Goal: Information Seeking & Learning: Learn about a topic

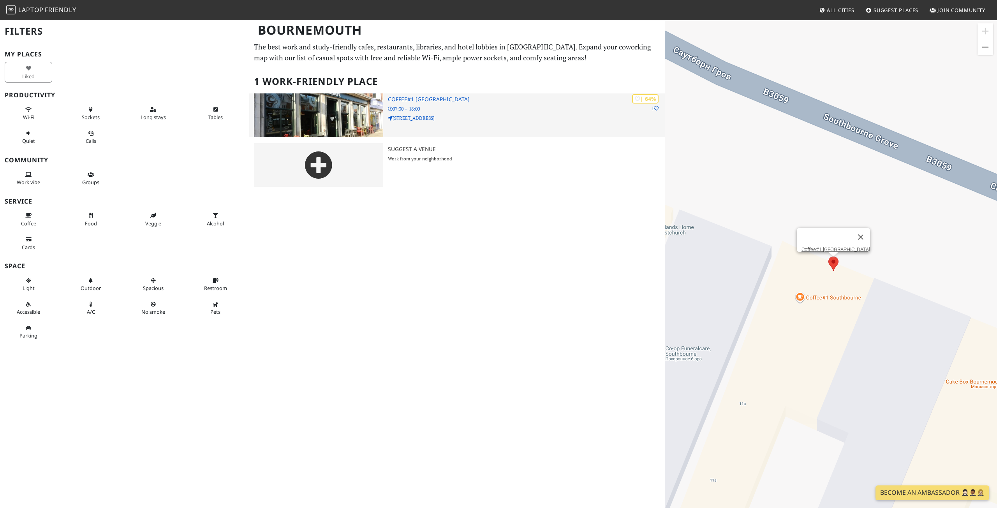
click at [334, 113] on img at bounding box center [318, 115] width 129 height 44
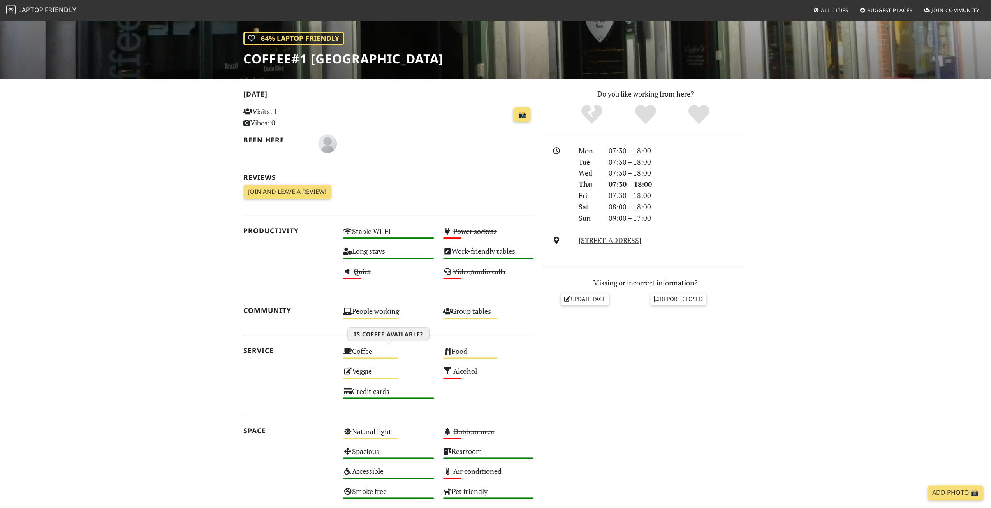
scroll to position [117, 0]
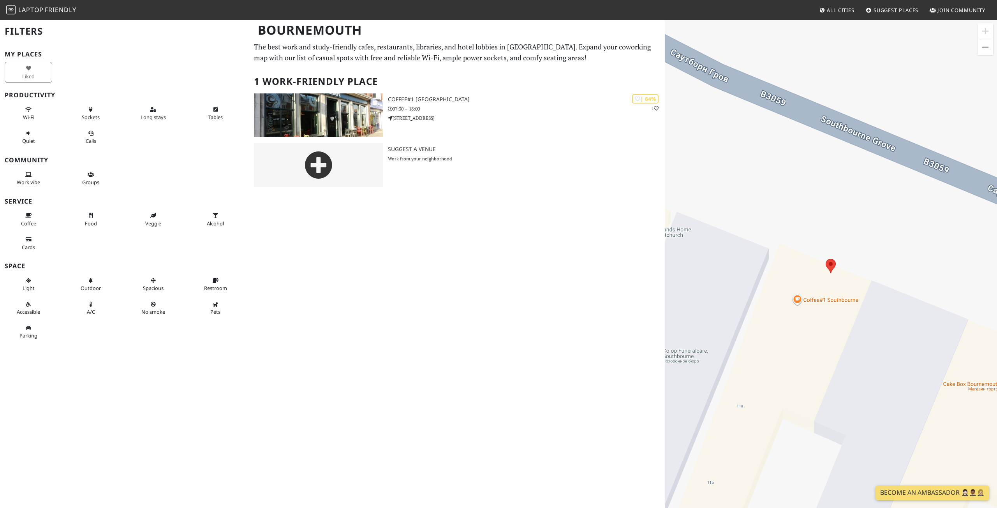
drag, startPoint x: 771, startPoint y: 234, endPoint x: 811, endPoint y: 160, distance: 84.3
click at [811, 160] on div "Для навигации используйте клавиши со стрелками." at bounding box center [831, 273] width 332 height 508
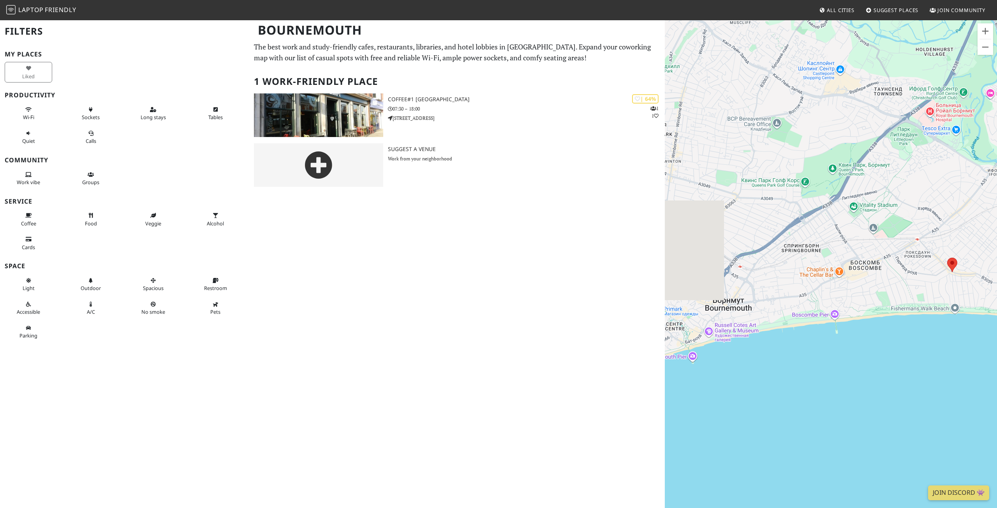
drag, startPoint x: 738, startPoint y: 209, endPoint x: 924, endPoint y: 247, distance: 189.2
click at [924, 247] on div "Для навигации используйте клавиши со стрелками." at bounding box center [831, 273] width 332 height 508
click at [43, 11] on span "Laptop" at bounding box center [30, 9] width 25 height 9
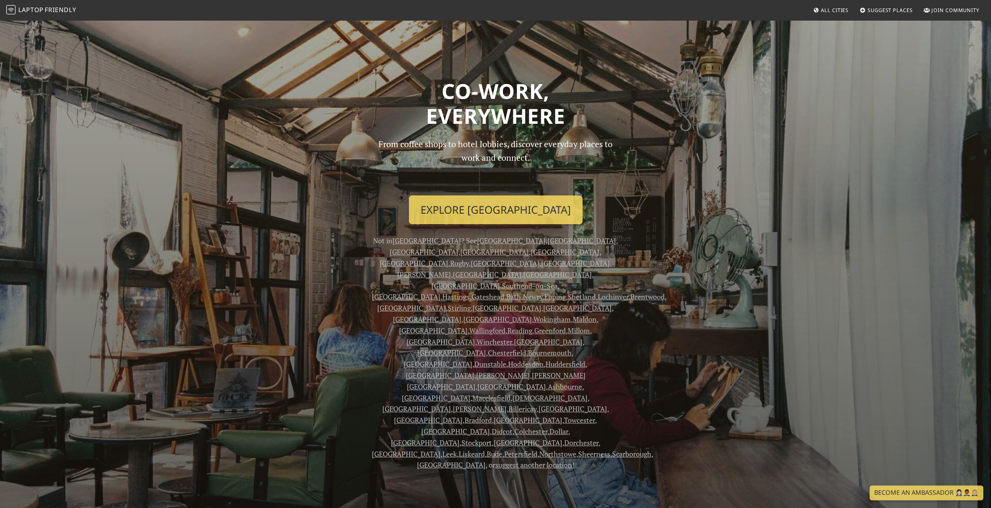
click at [528, 348] on link "Bournemouth" at bounding box center [550, 352] width 44 height 9
click at [494, 207] on link "Explore Southampton" at bounding box center [496, 209] width 174 height 29
